Goal: Find specific page/section: Find specific page/section

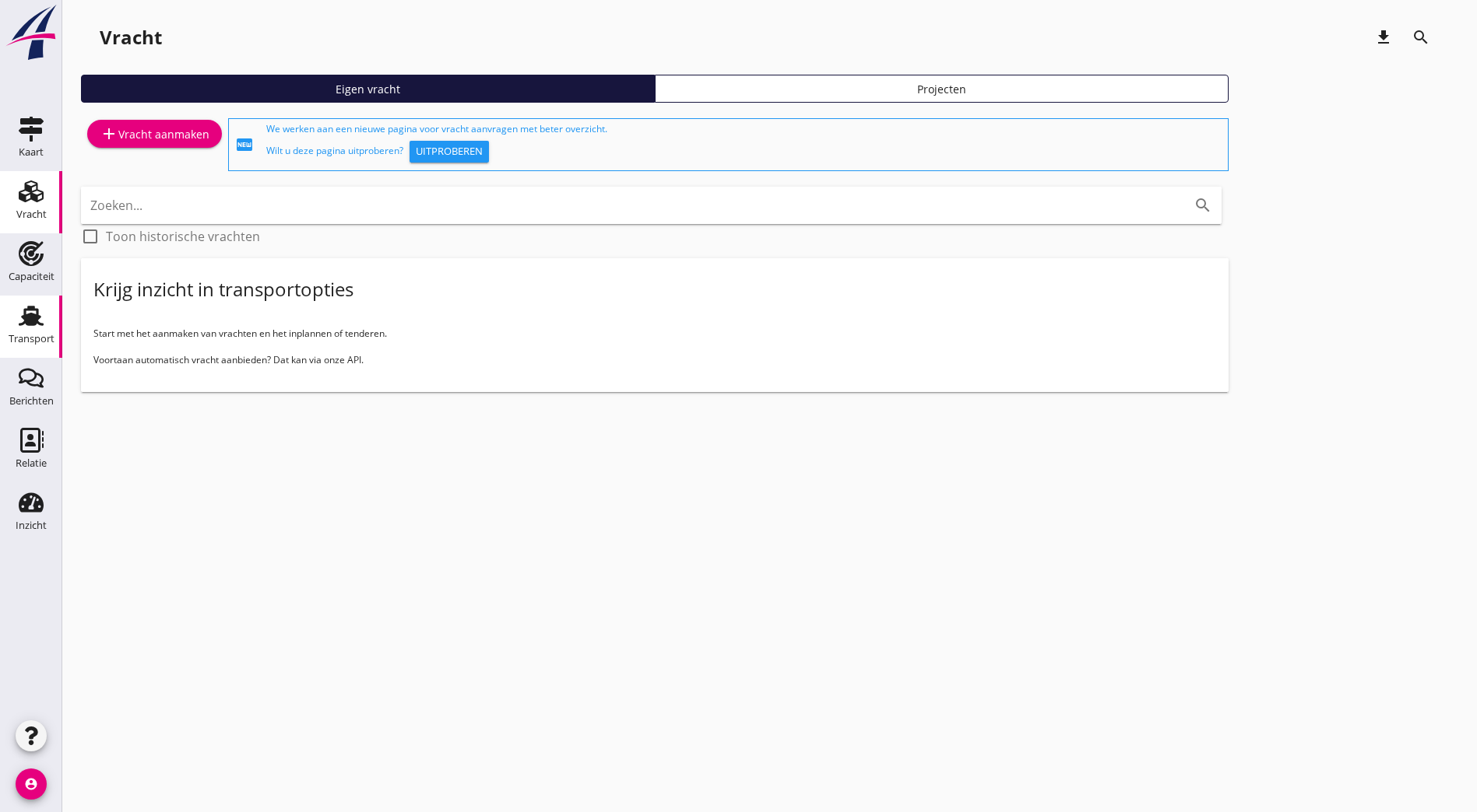
click at [18, 311] on div "Transport" at bounding box center [32, 316] width 38 height 25
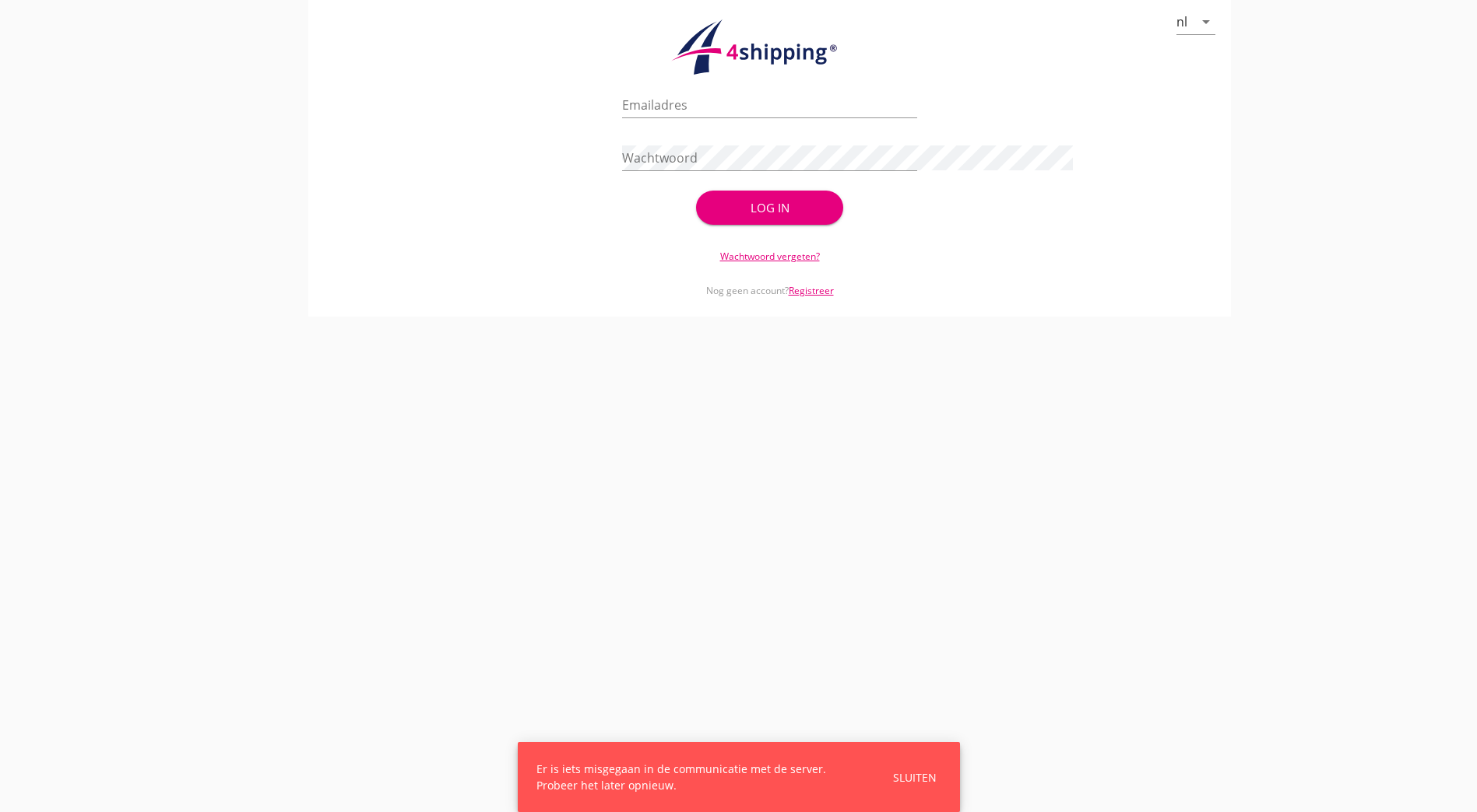
type input "[PERSON_NAME][EMAIL_ADDRESS][DOMAIN_NAME]"
click at [720, 214] on div "Log in" at bounding box center [769, 208] width 98 height 18
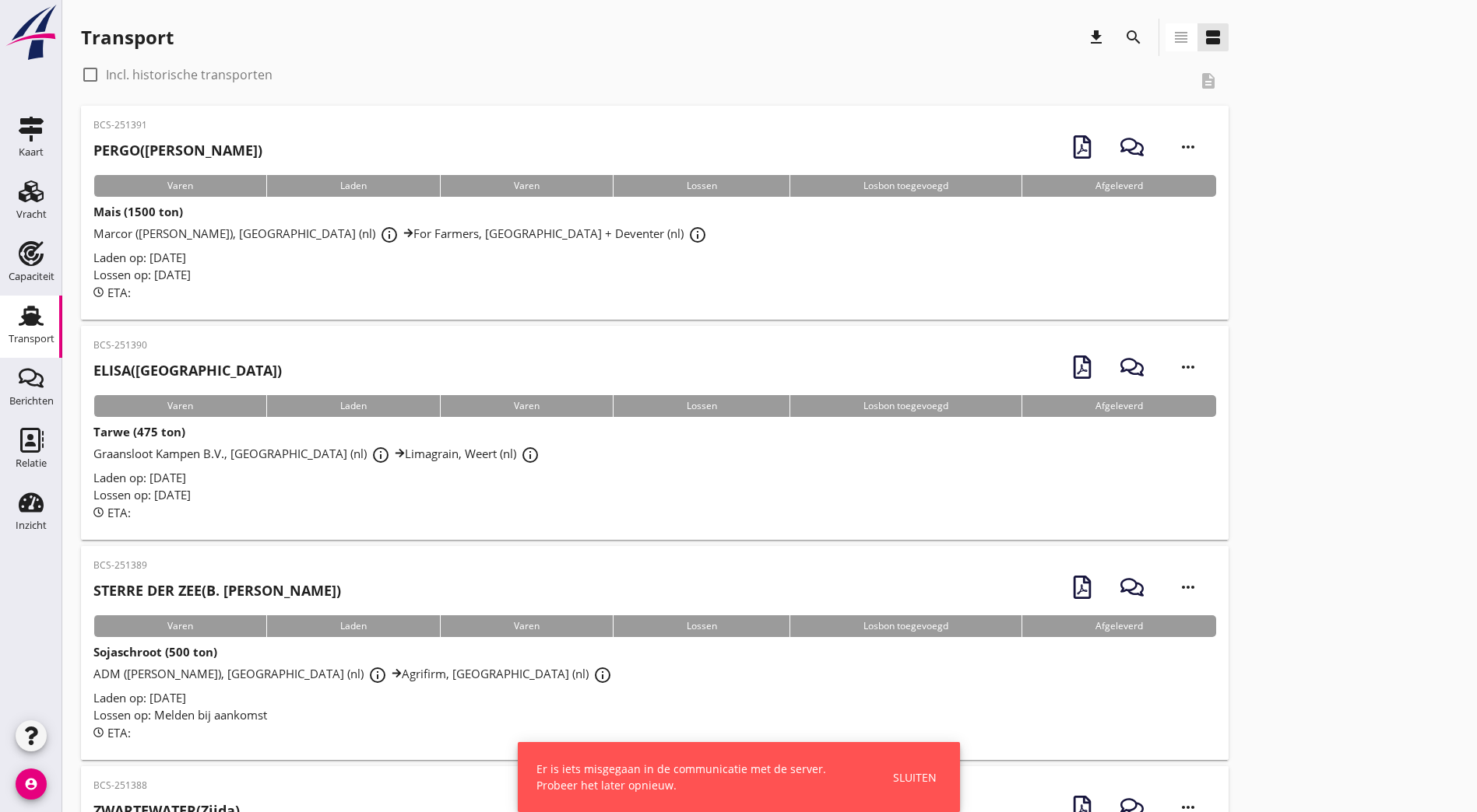
click at [1124, 34] on icon "search" at bounding box center [1134, 38] width 19 height 19
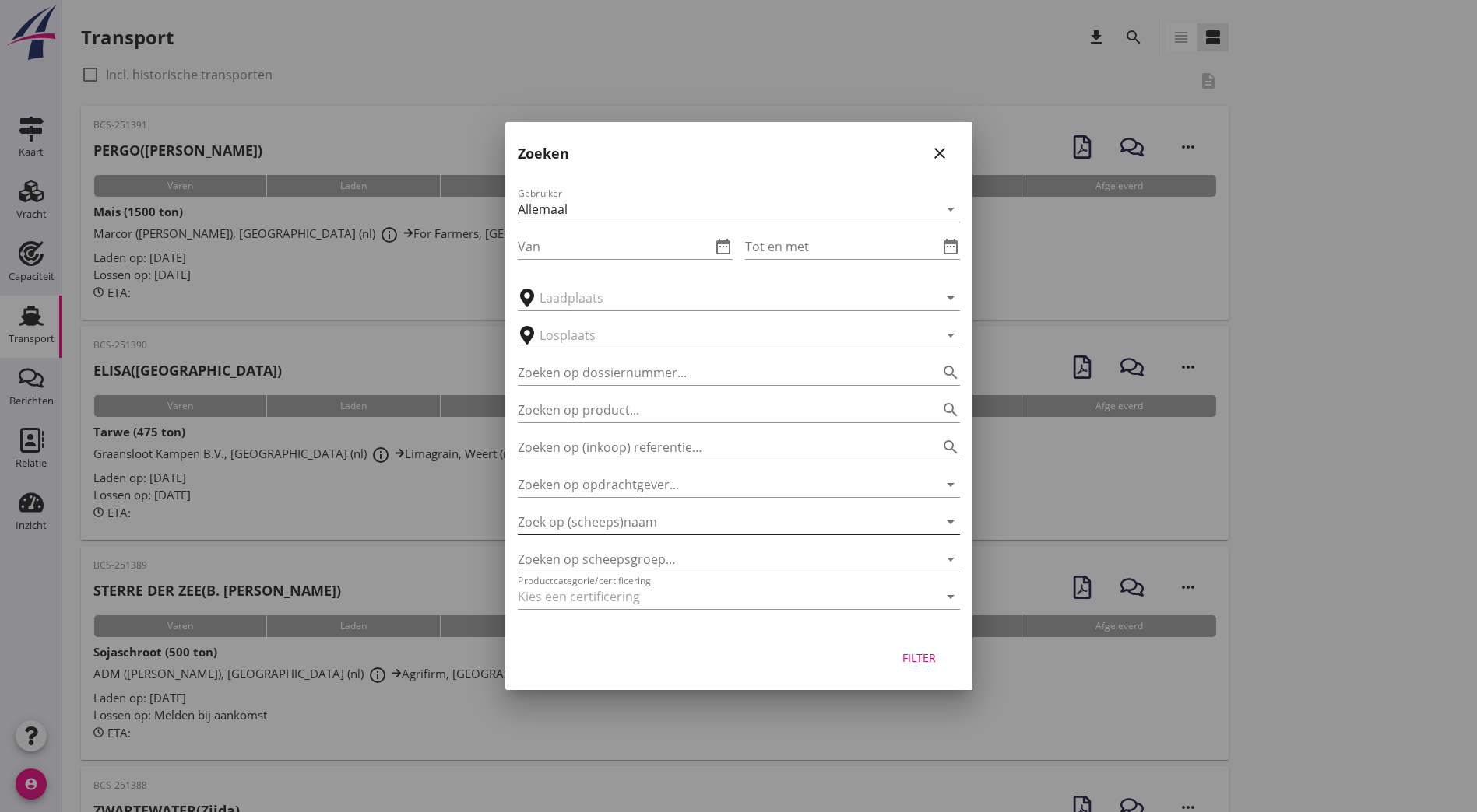
click at [620, 527] on input "Zoek op (scheeps)naam" at bounding box center [717, 522] width 398 height 25
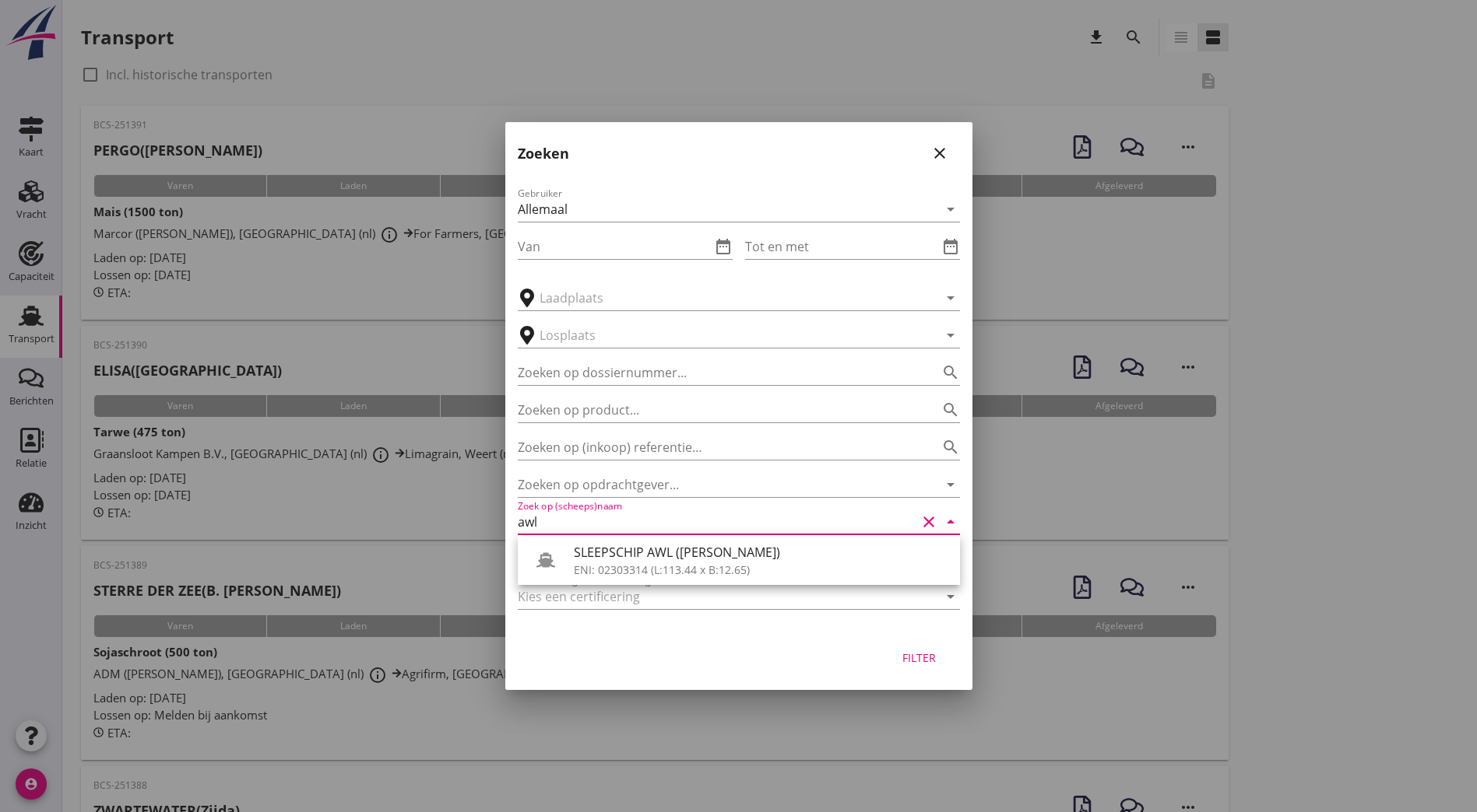
click at [588, 580] on div "SLEEPSCHIP AWL ([PERSON_NAME]) ENI: 02303314 (L:113.44 x B:12.65)" at bounding box center [738, 561] width 442 height 50
click at [604, 564] on div "ENI: 02303314 (L:113.44 x B:12.65)" at bounding box center [760, 569] width 374 height 16
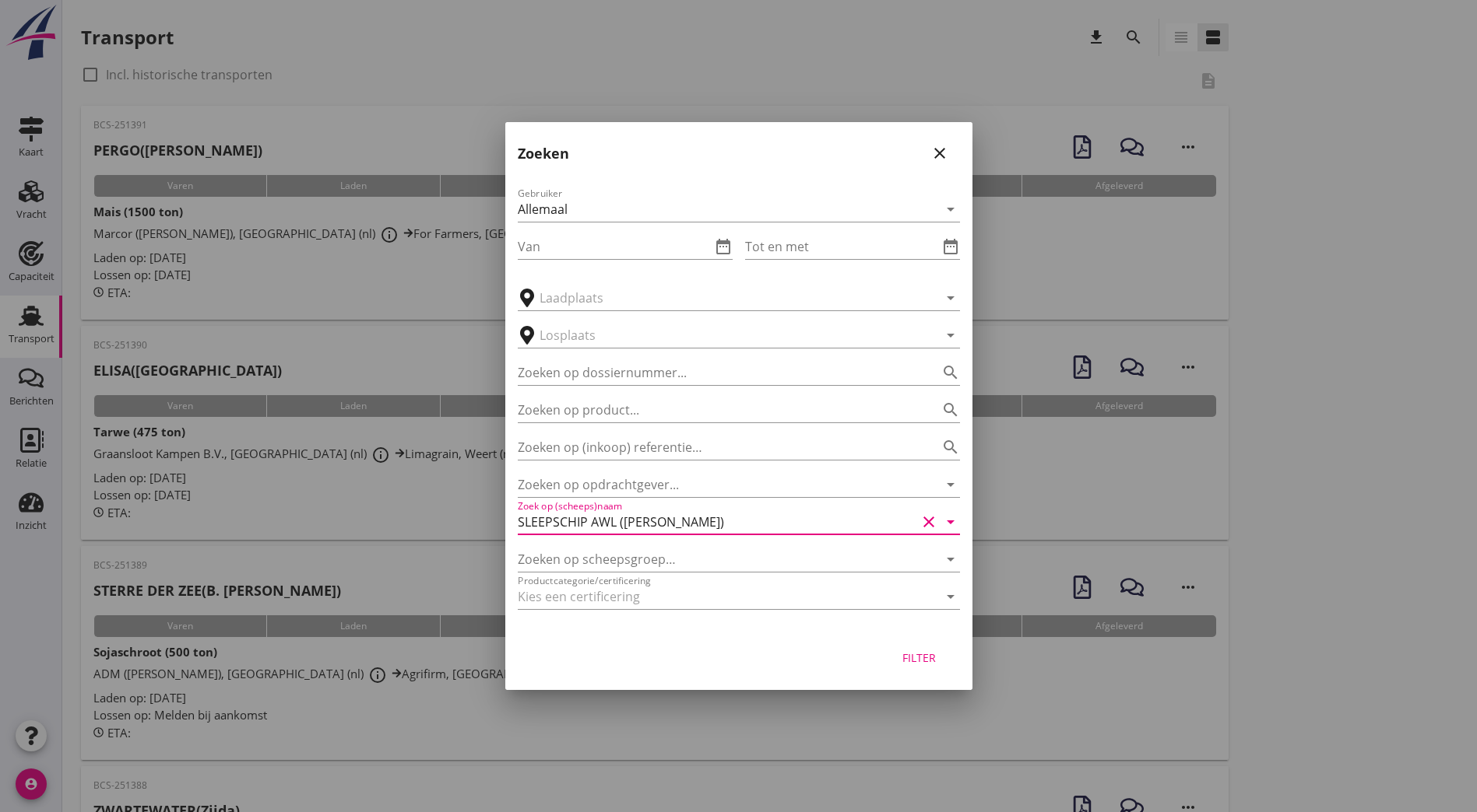
drag, startPoint x: 903, startPoint y: 650, endPoint x: 894, endPoint y: 651, distance: 9.1
click at [903, 650] on div "Filter" at bounding box center [919, 657] width 44 height 16
type input "SLEEPSCHIP AWL ([PERSON_NAME])"
